Goal: Task Accomplishment & Management: Use online tool/utility

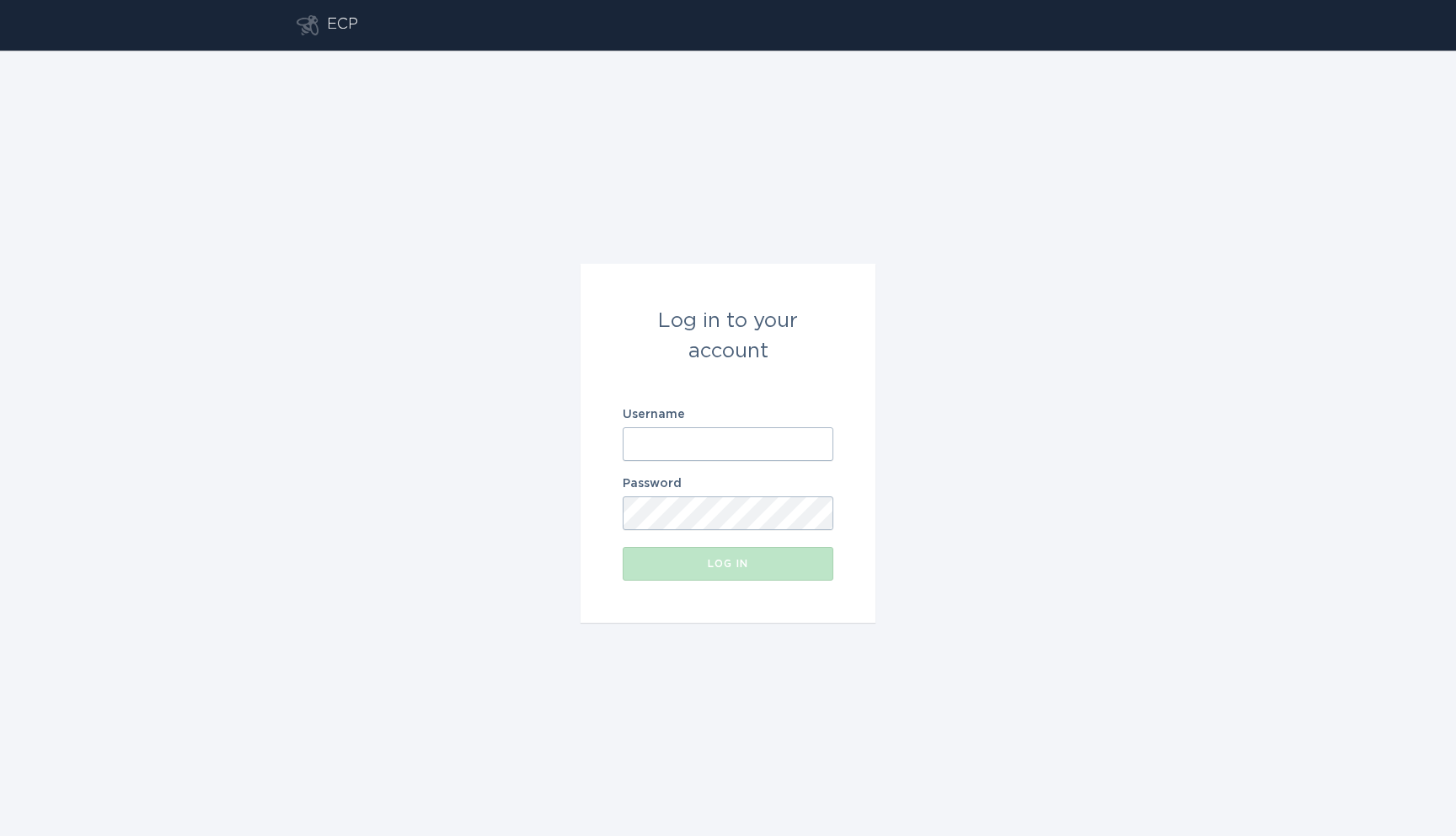
click at [678, 442] on input "Username" at bounding box center [728, 444] width 211 height 34
type input "[EMAIL_ADDRESS][DOMAIN_NAME]"
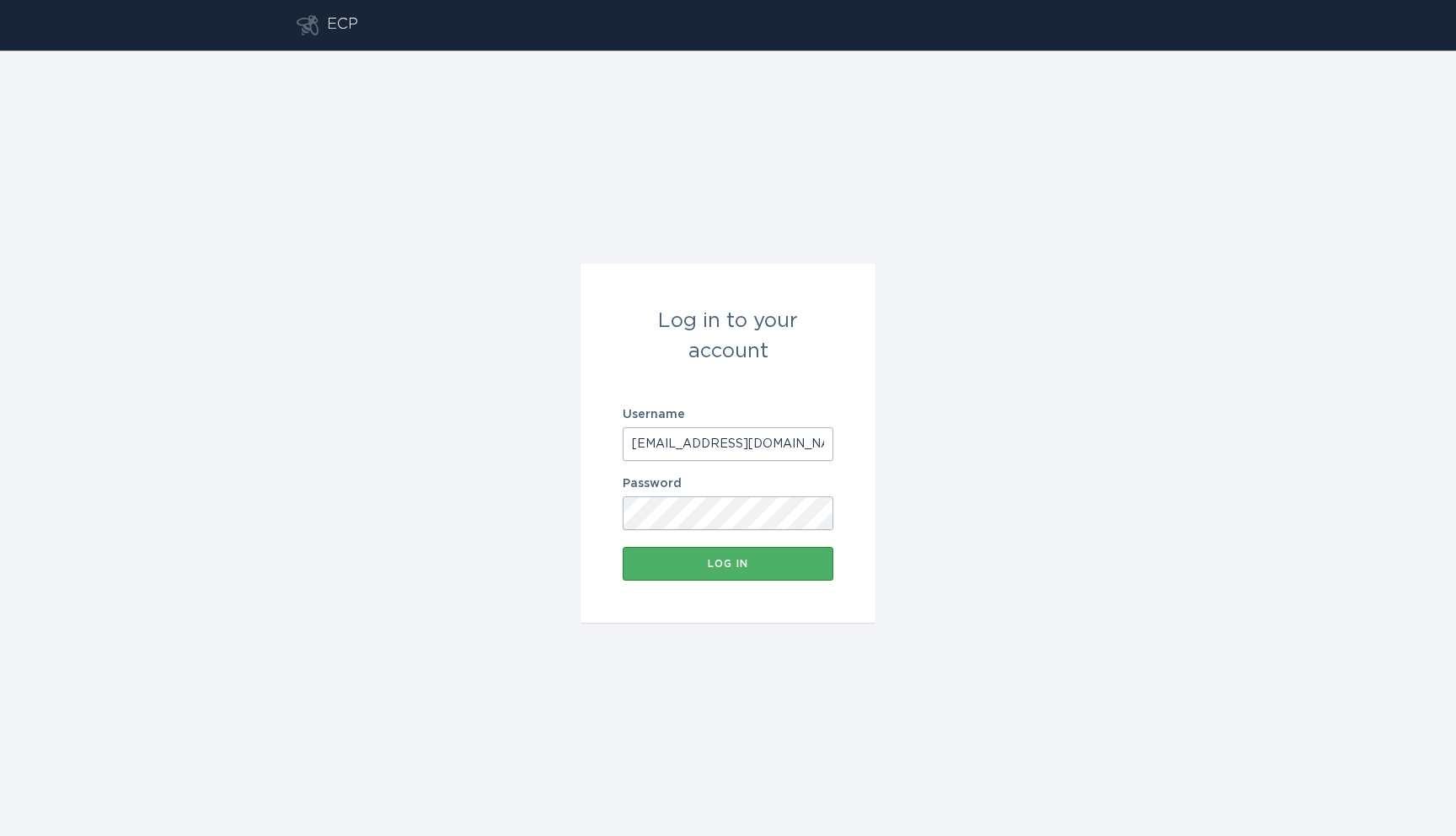
click at [662, 577] on button "Log in" at bounding box center [728, 564] width 211 height 34
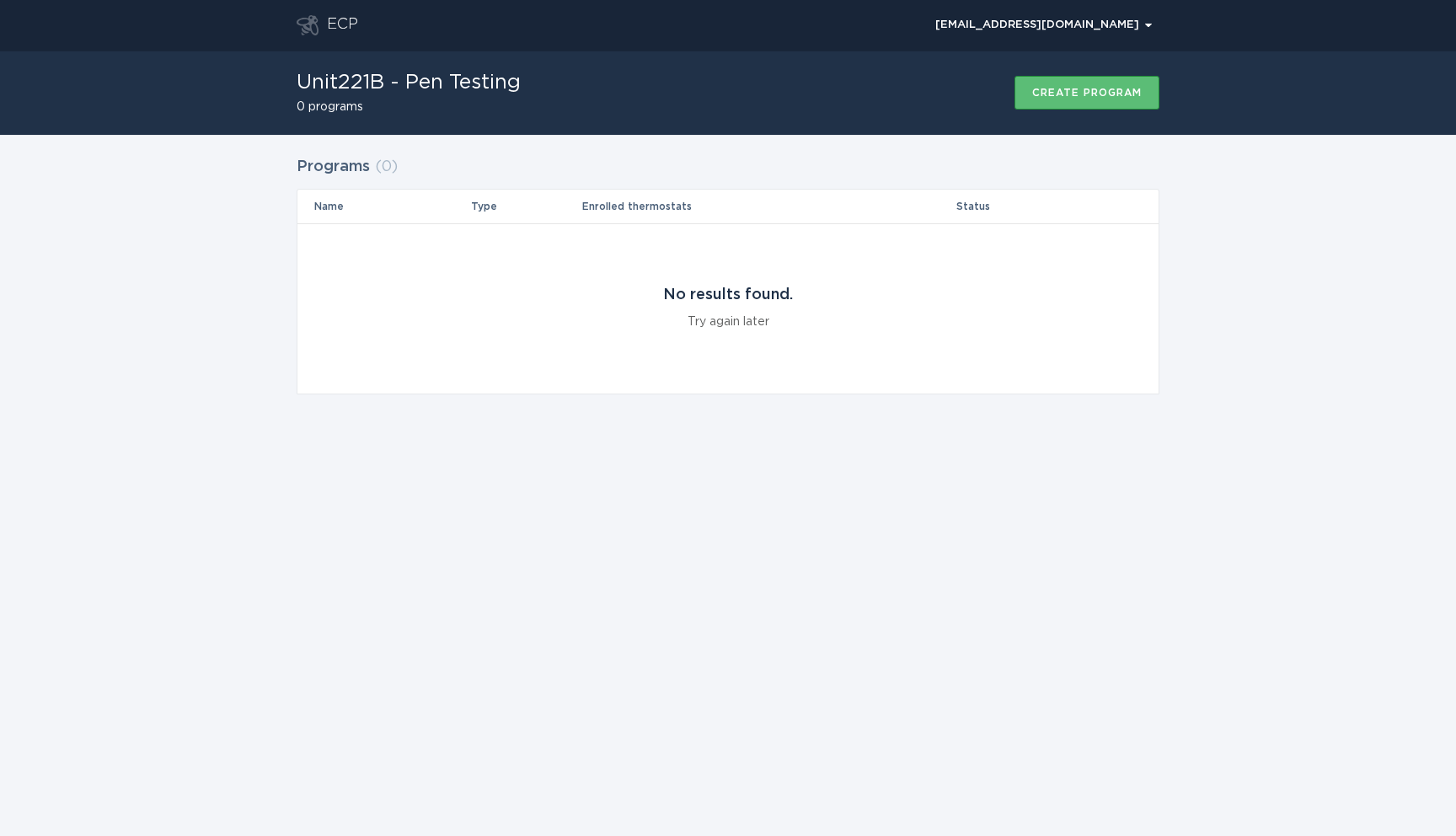
click at [1010, 62] on div "Unit221B - Pen Testing 0 programs Create program" at bounding box center [728, 92] width 863 height 84
click at [1010, 109] on button "Create program" at bounding box center [1086, 92] width 145 height 34
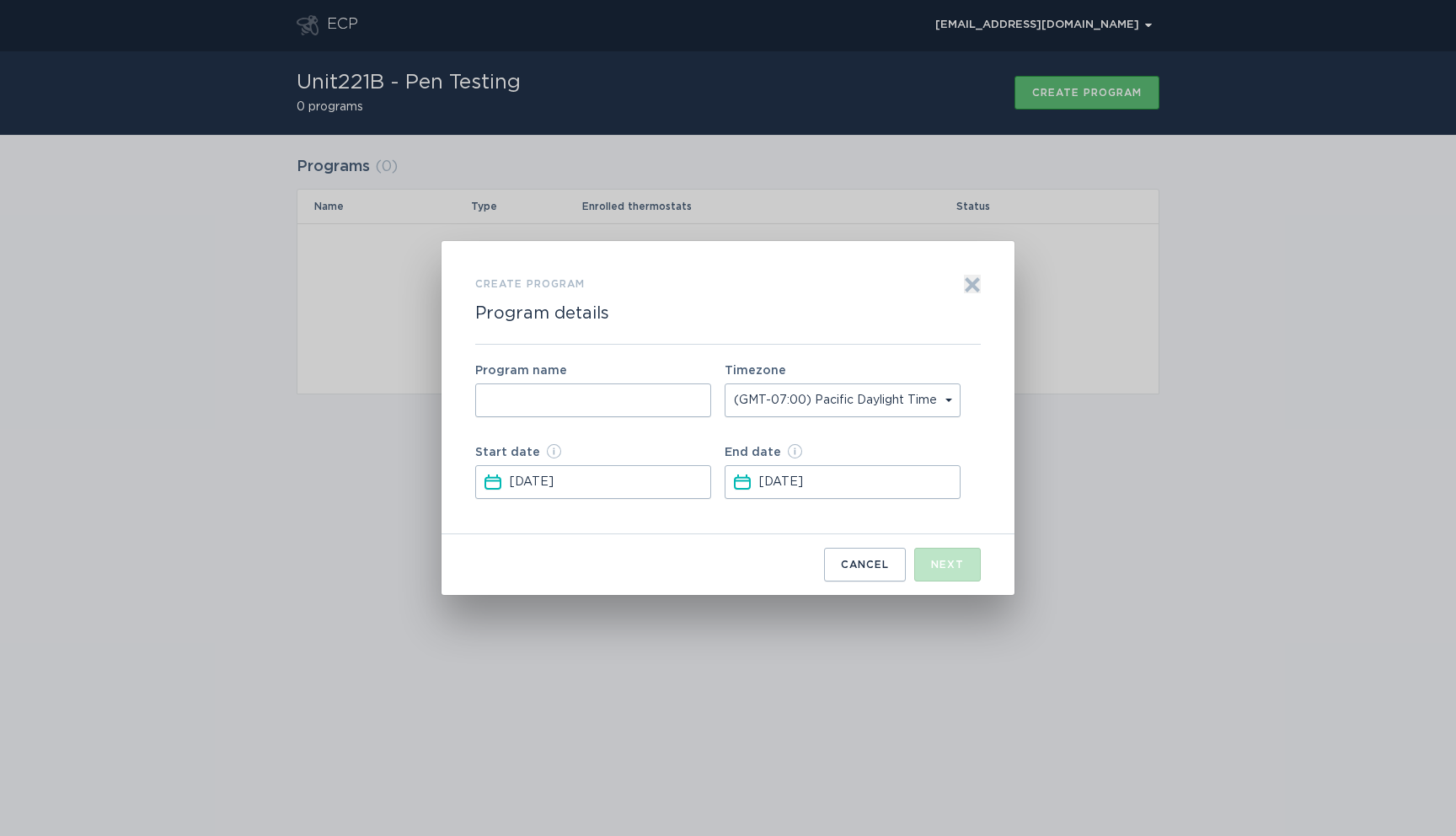
click at [628, 411] on input "Form to create a program" at bounding box center [593, 400] width 236 height 34
type input "s"
click at [958, 569] on div "Next" at bounding box center [948, 565] width 33 height 10
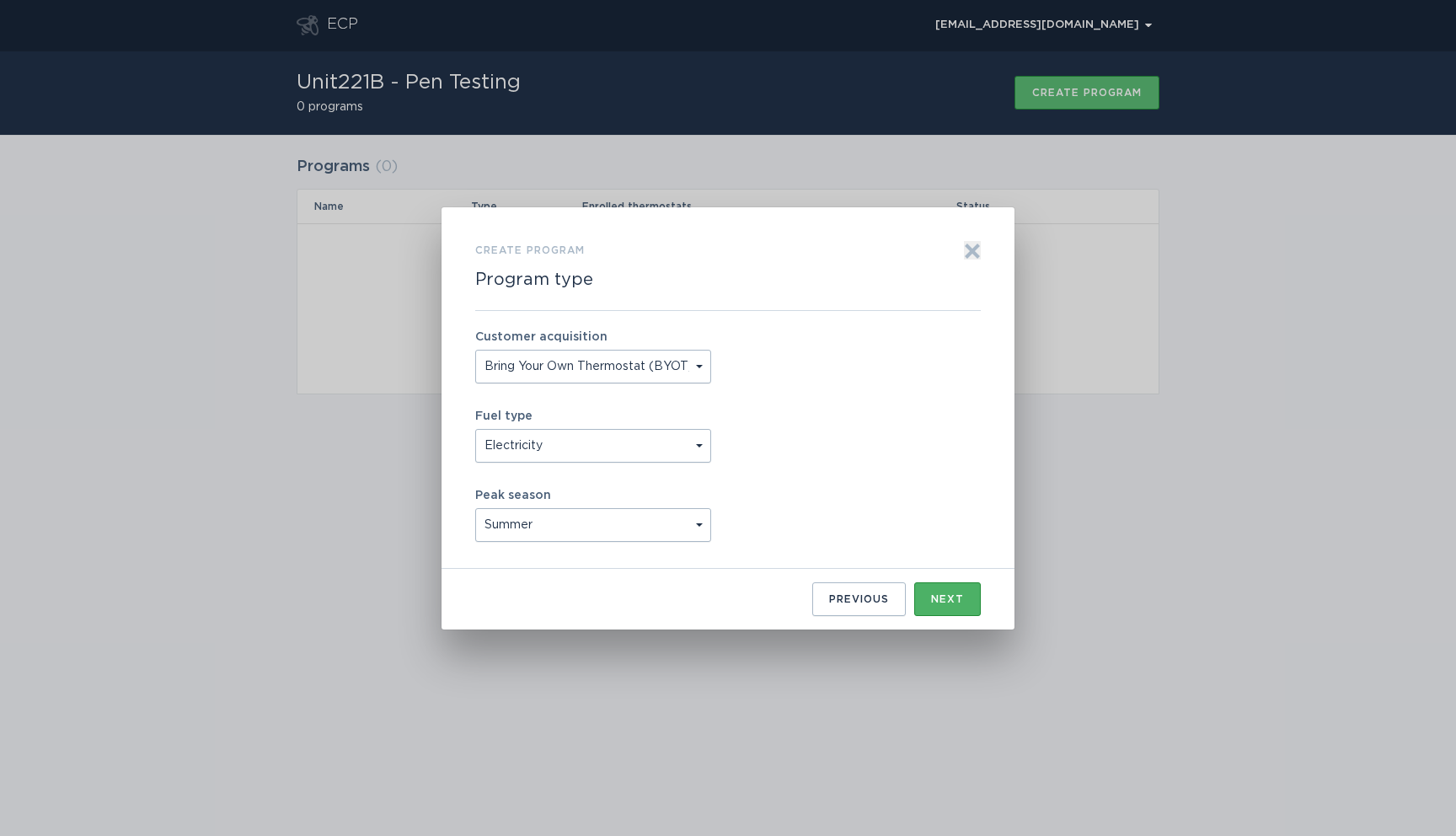
click at [958, 594] on div "Next" at bounding box center [948, 599] width 33 height 10
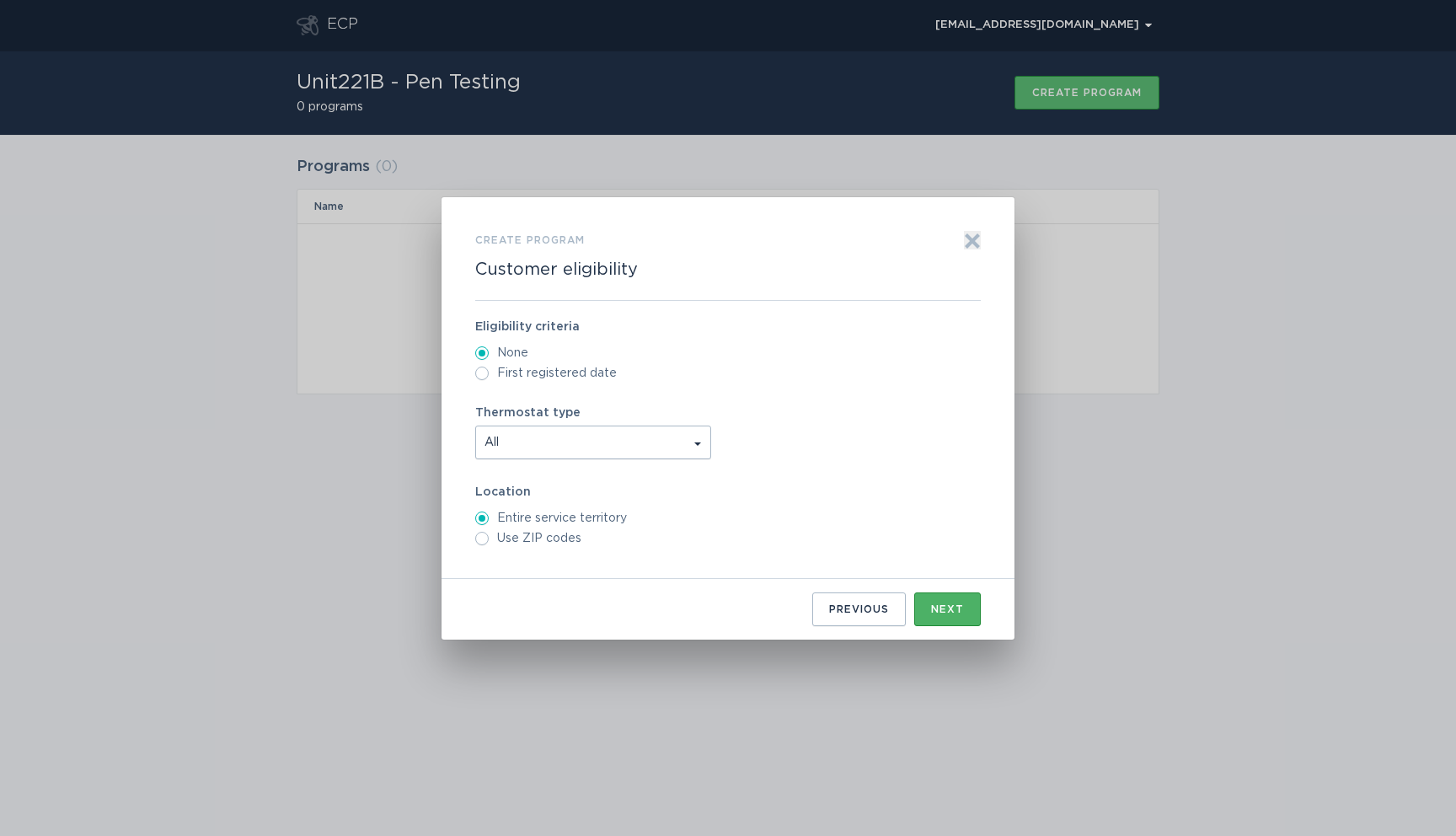
click at [959, 612] on div "Next" at bounding box center [948, 610] width 33 height 10
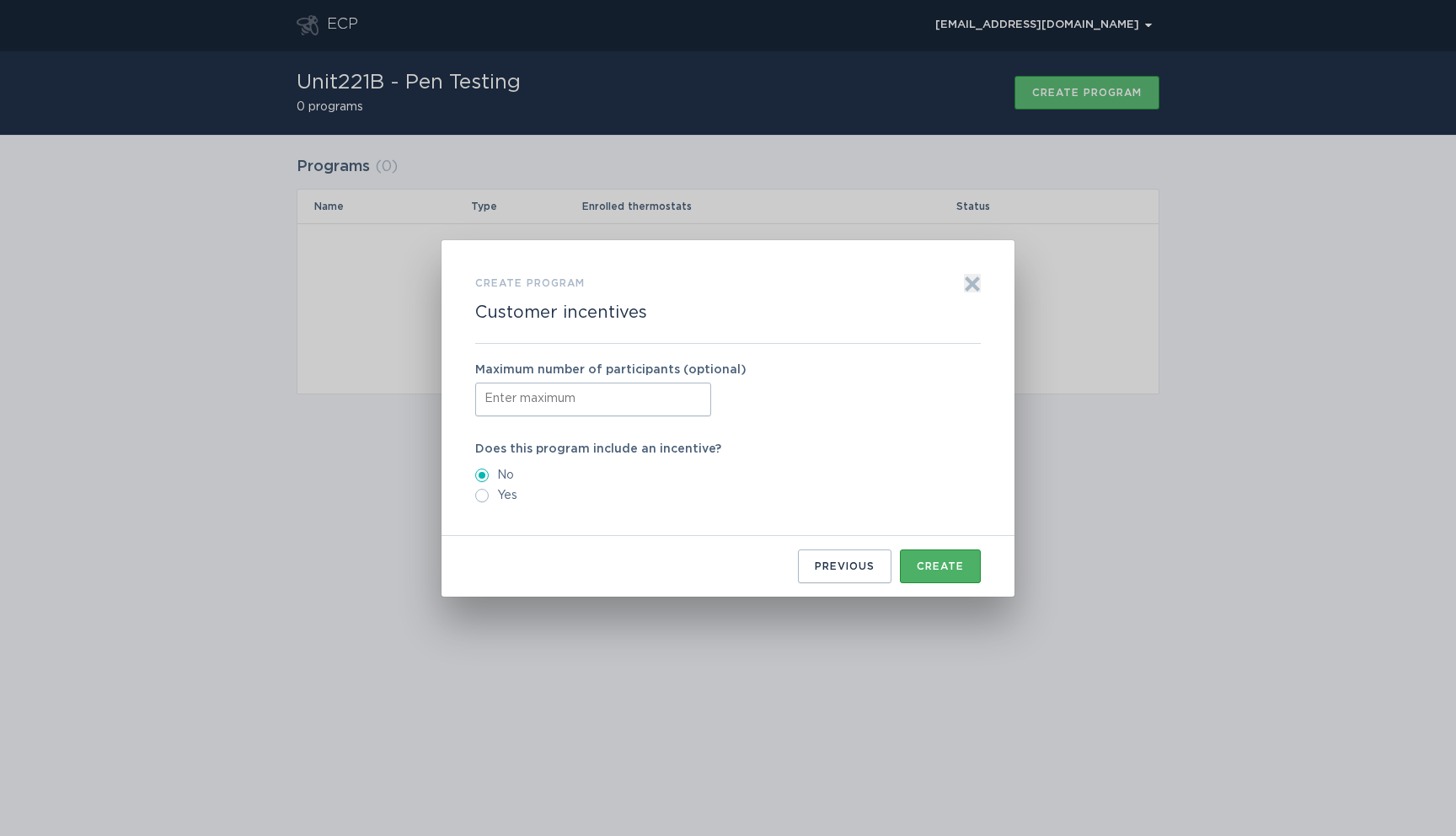
click at [939, 574] on button "Create" at bounding box center [940, 566] width 81 height 34
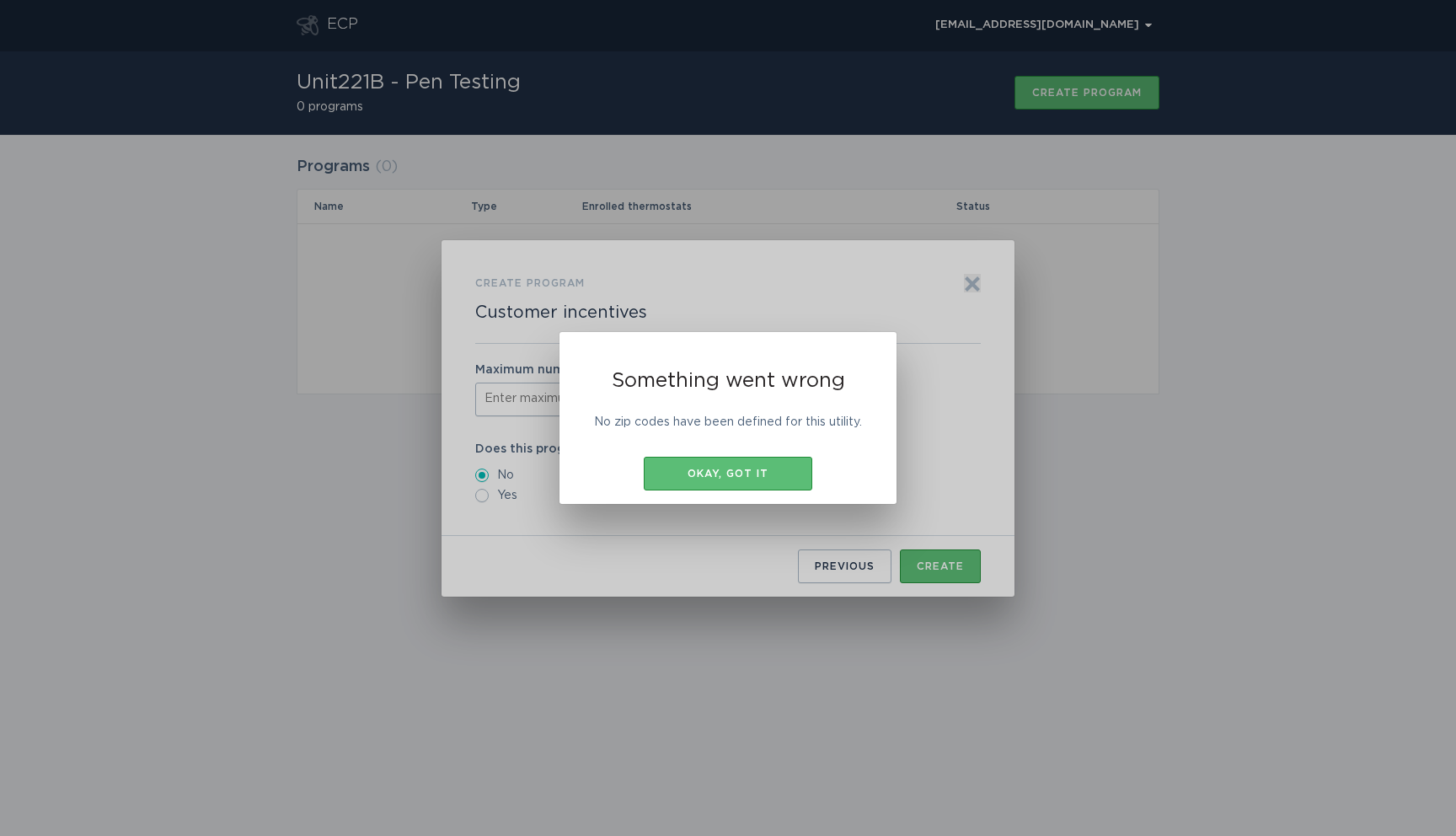
click at [847, 442] on div "Something went wrong No zip codes have been defined for this utility. Okay, got…" at bounding box center [728, 418] width 337 height 172
click at [974, 357] on div "Something went wrong No zip codes have been defined for this utility. Okay, got…" at bounding box center [728, 418] width 1456 height 836
click at [767, 479] on div "Okay, got it" at bounding box center [728, 474] width 152 height 10
